Goal: Task Accomplishment & Management: Manage account settings

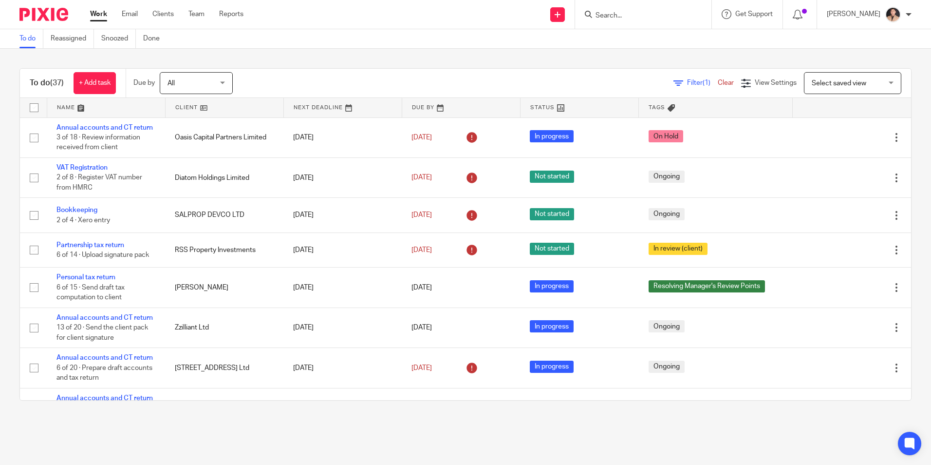
click at [643, 20] on input "Search" at bounding box center [639, 16] width 88 height 9
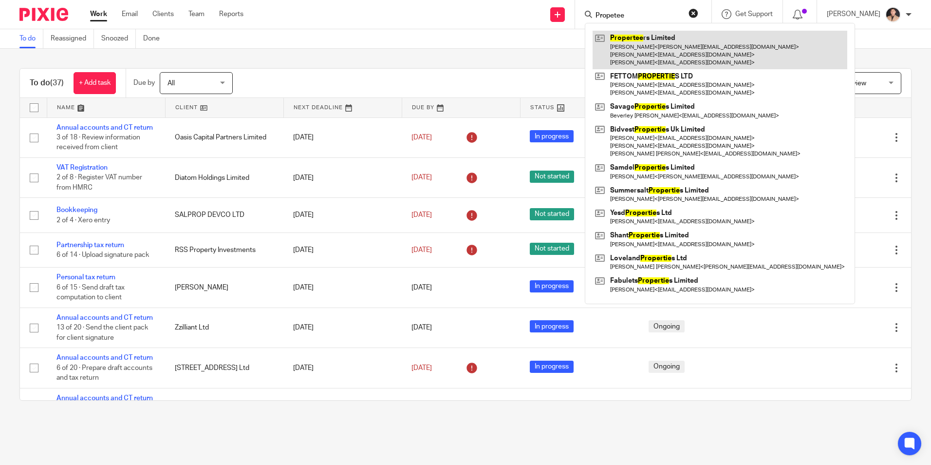
type input "Propetee"
click at [643, 37] on link at bounding box center [720, 50] width 255 height 38
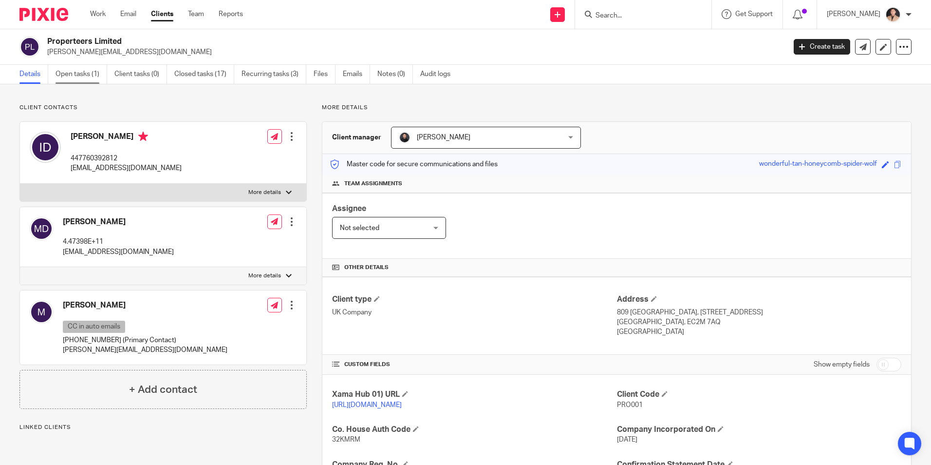
click at [99, 75] on link "Open tasks (1)" at bounding box center [82, 74] width 52 height 19
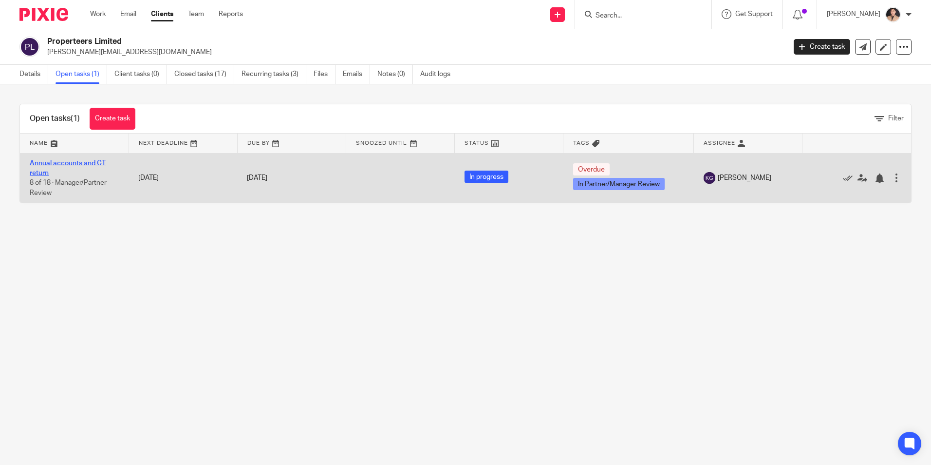
click at [59, 162] on link "Annual accounts and CT return" at bounding box center [68, 168] width 76 height 17
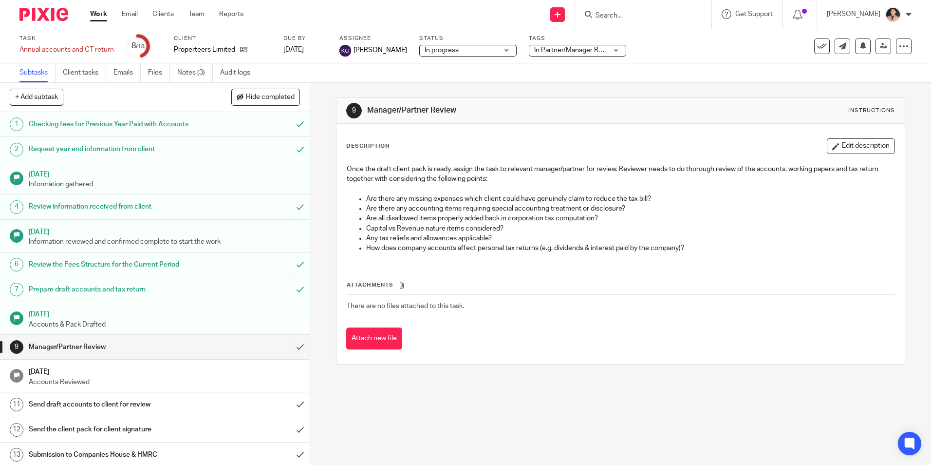
click at [555, 49] on span "In Partner/Manager Review" at bounding box center [575, 50] width 82 height 7
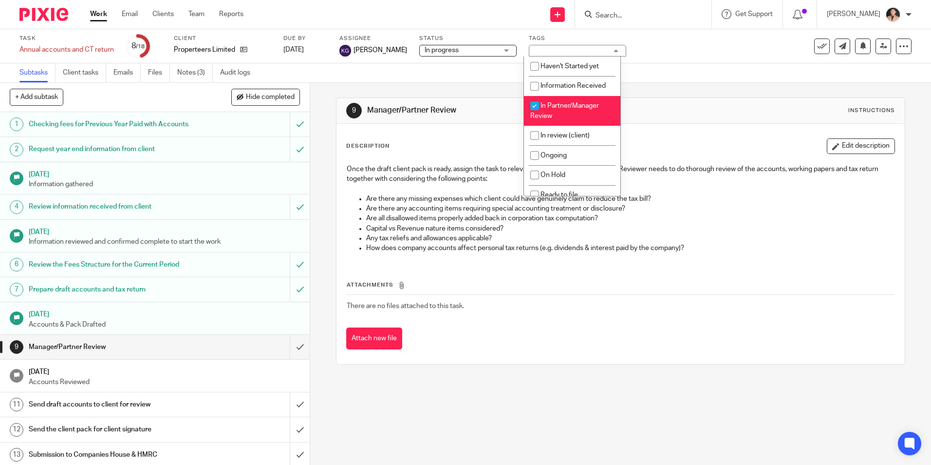
drag, startPoint x: 556, startPoint y: 113, endPoint x: 572, endPoint y: 114, distance: 16.6
click at [555, 113] on li "In Partner/Manager Review" at bounding box center [572, 111] width 96 height 30
checkbox input "false"
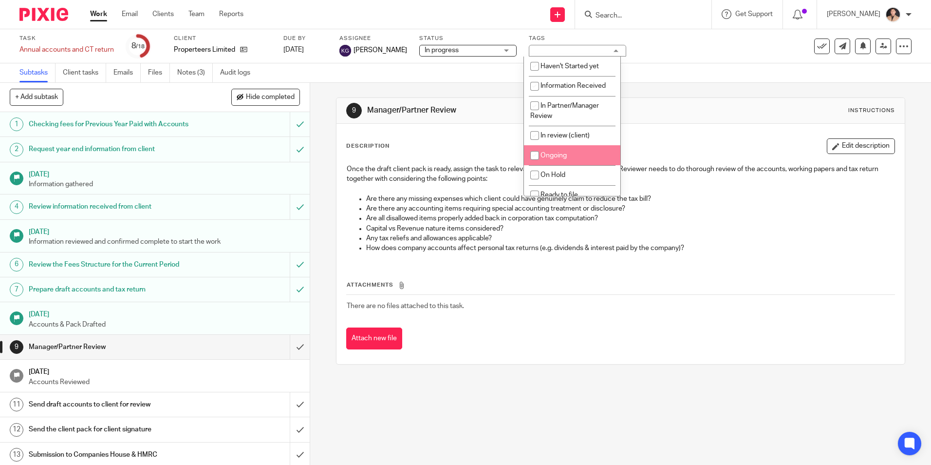
click at [582, 152] on li "Ongoing" at bounding box center [572, 155] width 96 height 20
checkbox input "true"
click at [565, 138] on span "In review (client)" at bounding box center [565, 135] width 49 height 7
checkbox input "true"
click at [562, 155] on span "Ongoing" at bounding box center [554, 155] width 26 height 7
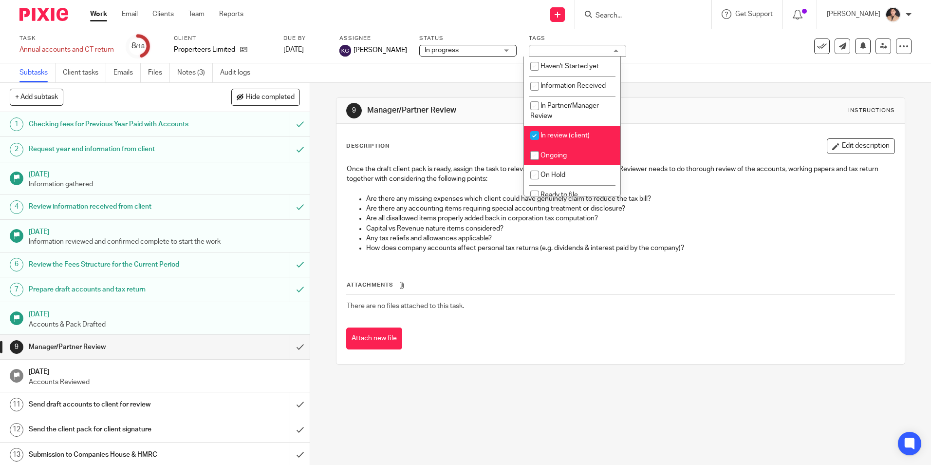
checkbox input "false"
click at [682, 106] on div "9 Manager/Partner Review Instructions" at bounding box center [620, 111] width 548 height 16
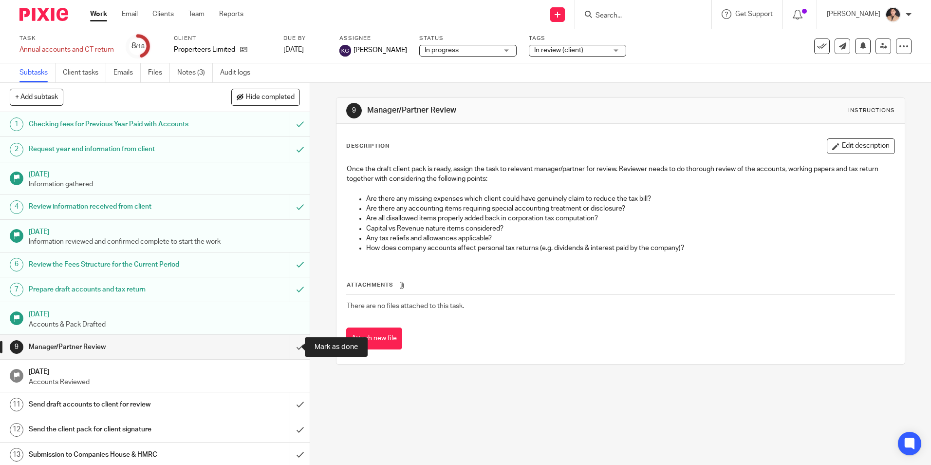
drag, startPoint x: 286, startPoint y: 349, endPoint x: 267, endPoint y: 340, distance: 21.4
click at [286, 350] on input "submit" at bounding box center [155, 347] width 310 height 24
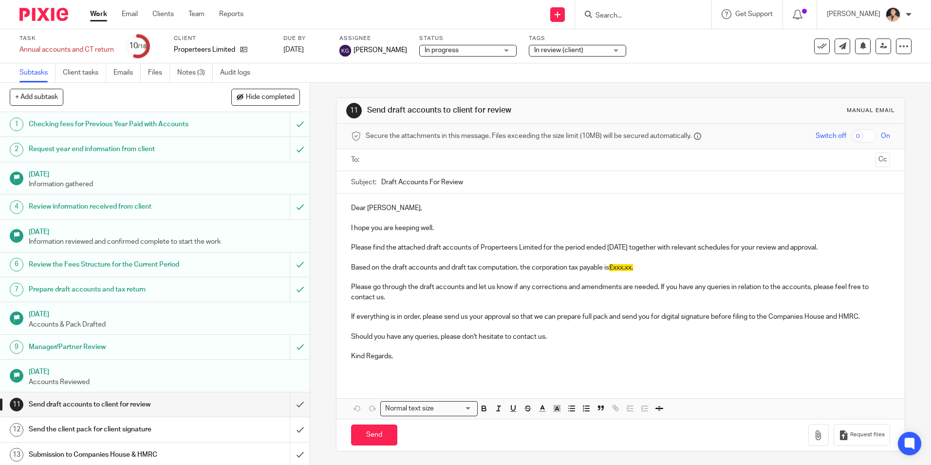
scroll to position [1, 0]
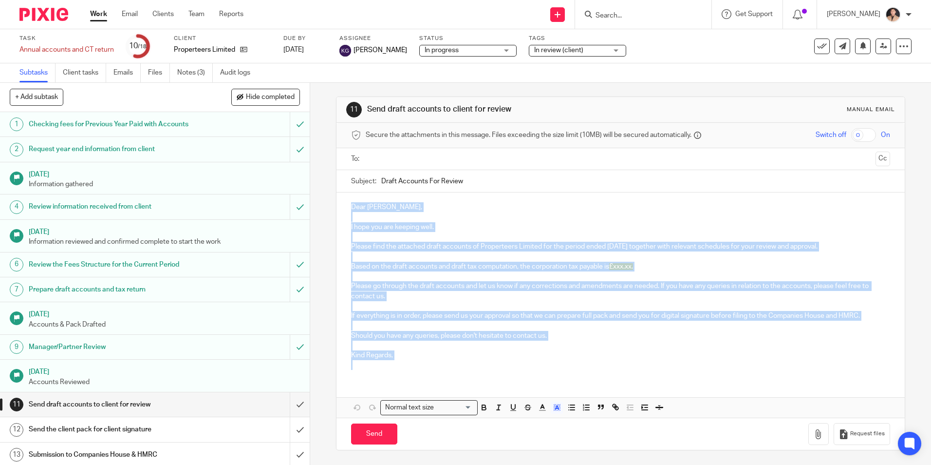
drag, startPoint x: 409, startPoint y: 360, endPoint x: 344, endPoint y: 209, distance: 163.8
click at [344, 209] on div "Dear [PERSON_NAME], I hope you are keeping well. Please find the attached draft…" at bounding box center [621, 284] width 568 height 185
copy div "Dear [PERSON_NAME], I hope you are keeping well. Please find the attached draft…"
drag, startPoint x: 666, startPoint y: 346, endPoint x: 699, endPoint y: 352, distance: 33.1
click at [666, 346] on p at bounding box center [620, 345] width 539 height 10
